Goal: Find specific page/section: Find specific page/section

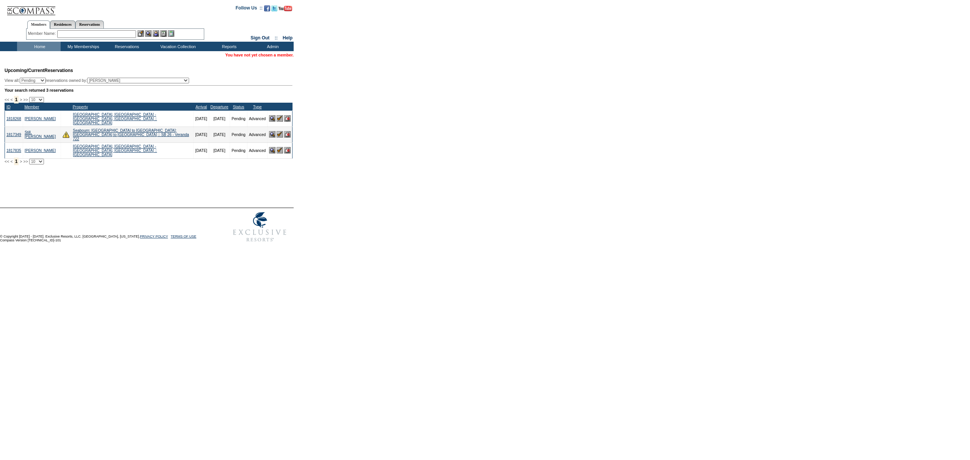
click at [112, 35] on input "text" at bounding box center [96, 34] width 79 height 8
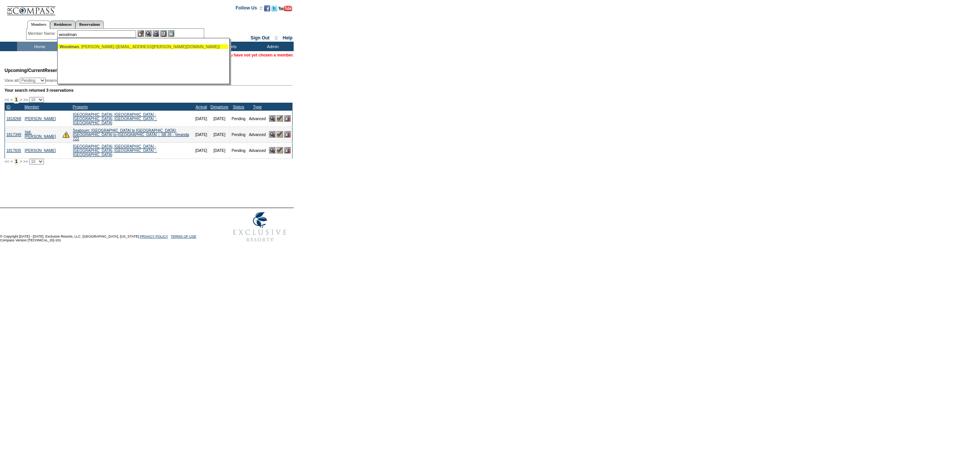
type input "woodman"
click at [40, 49] on td "Home" at bounding box center [39, 46] width 44 height 9
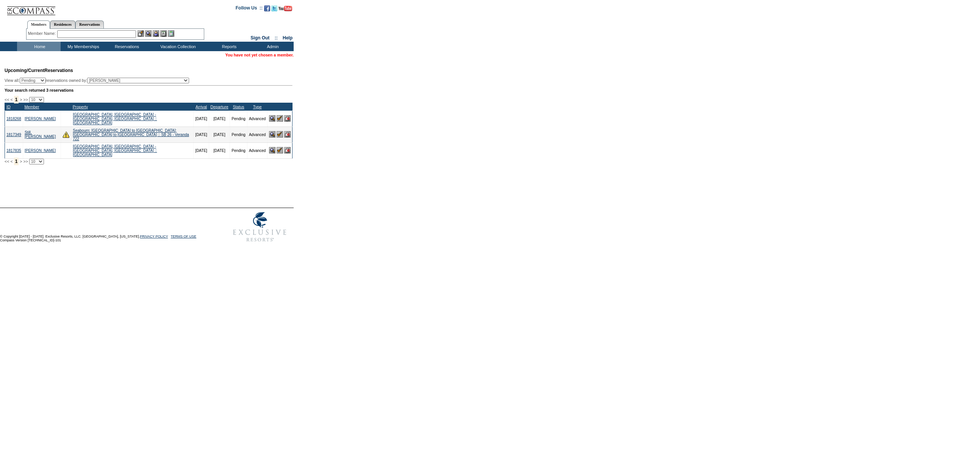
click at [27, 49] on td "Home" at bounding box center [39, 46] width 44 height 9
